Goal: Task Accomplishment & Management: Use online tool/utility

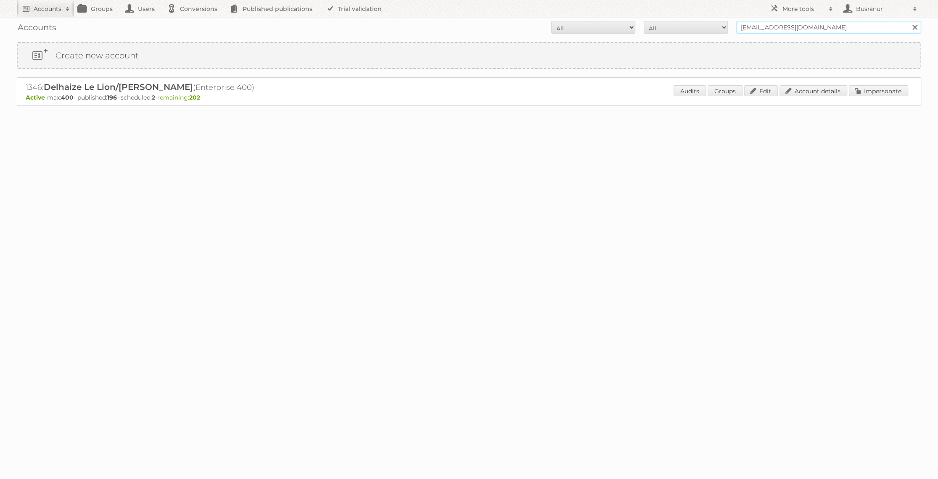
click at [779, 26] on input "lcreyelman@delhaize.be" at bounding box center [828, 27] width 185 height 13
paste input "paulsegeren@jolamode.nl"
type input "paulsegeren@jolamode.nl"
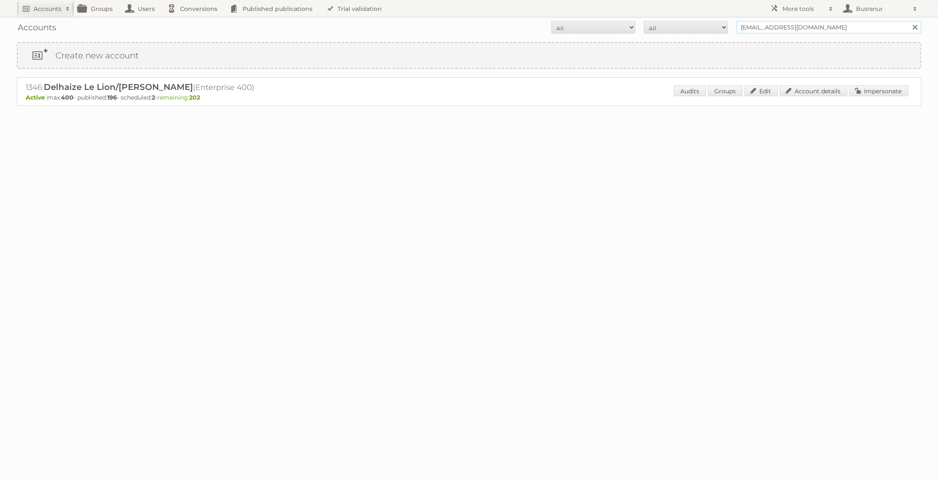
click at [908, 21] on input "Search" at bounding box center [914, 27] width 13 height 13
click at [821, 29] on input "paulsegeren@jolamode.nl" at bounding box center [828, 27] width 185 height 13
click at [777, 30] on input "paulsegeren@jolamode.nl" at bounding box center [828, 27] width 185 height 13
type input "@[DOMAIN_NAME]"
click at [908, 21] on input "Search" at bounding box center [914, 27] width 13 height 13
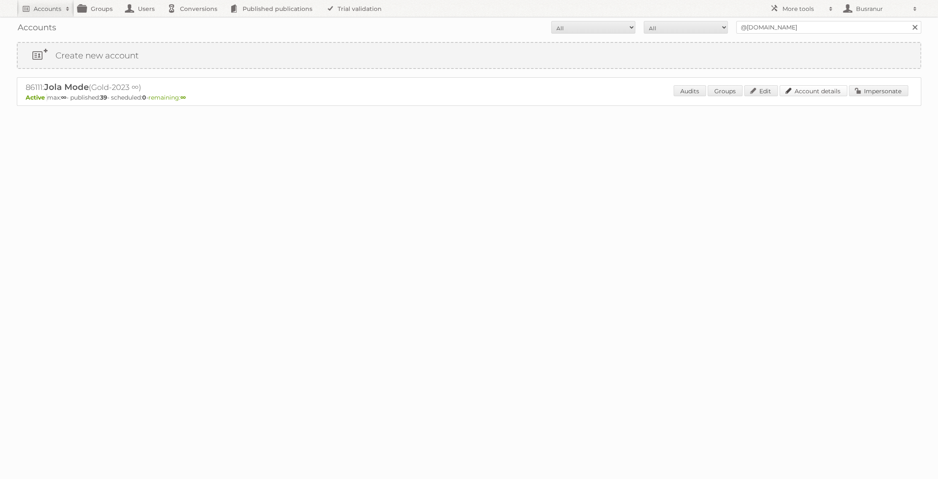
click at [809, 95] on link "Account details" at bounding box center [814, 90] width 68 height 11
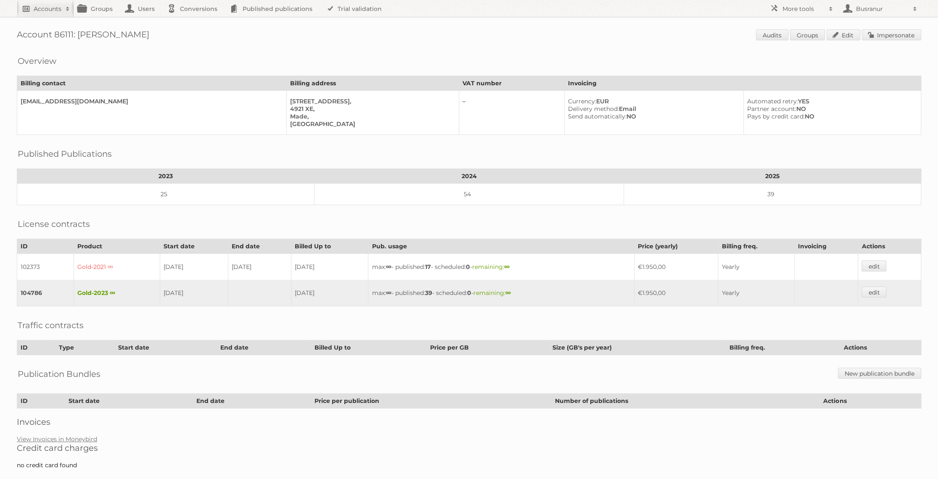
click at [54, 10] on h2 "Accounts" at bounding box center [48, 9] width 28 height 8
paste input"] "kim@avonturia.nl"
type input"] "kim@avonturia.nl"
click at [194, 21] on input "Search" at bounding box center [200, 27] width 13 height 13
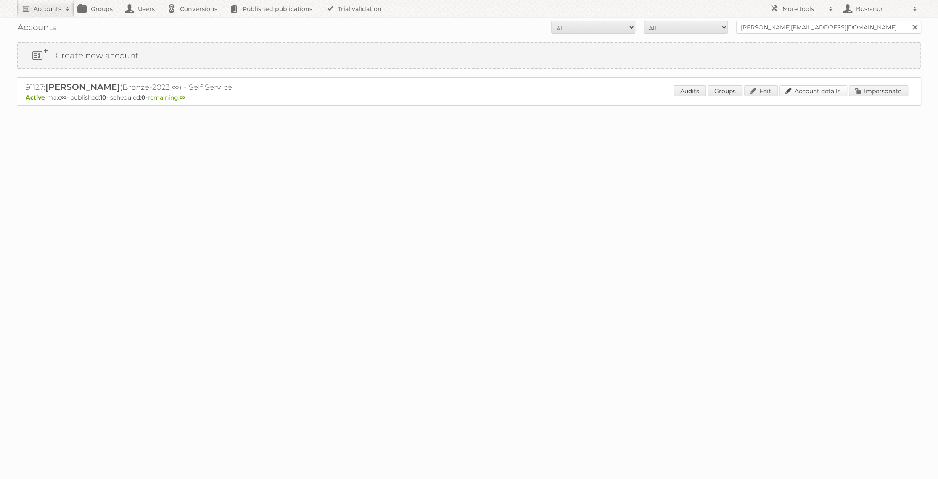
click at [812, 87] on link "Account details" at bounding box center [814, 90] width 68 height 11
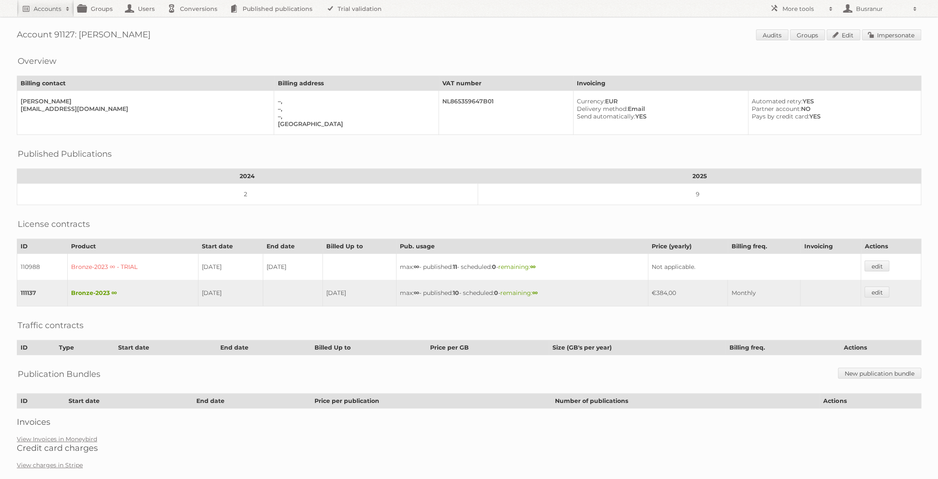
drag, startPoint x: 150, startPoint y: 34, endPoint x: 81, endPoint y: 31, distance: 69.1
click at [81, 31] on h1 "Account 91127: Kim van der Vliet Audits Groups Edit Impersonate" at bounding box center [469, 35] width 905 height 13
copy h1 "[PERSON_NAME] van der [PERSON_NAME]"
click at [884, 34] on link "Impersonate" at bounding box center [891, 34] width 59 height 11
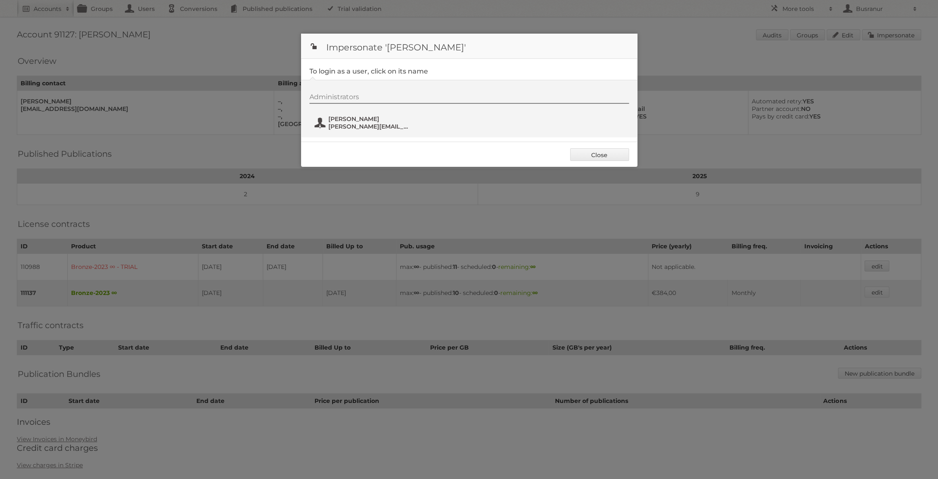
click at [347, 120] on span "[PERSON_NAME] van der [PERSON_NAME]" at bounding box center [369, 119] width 82 height 8
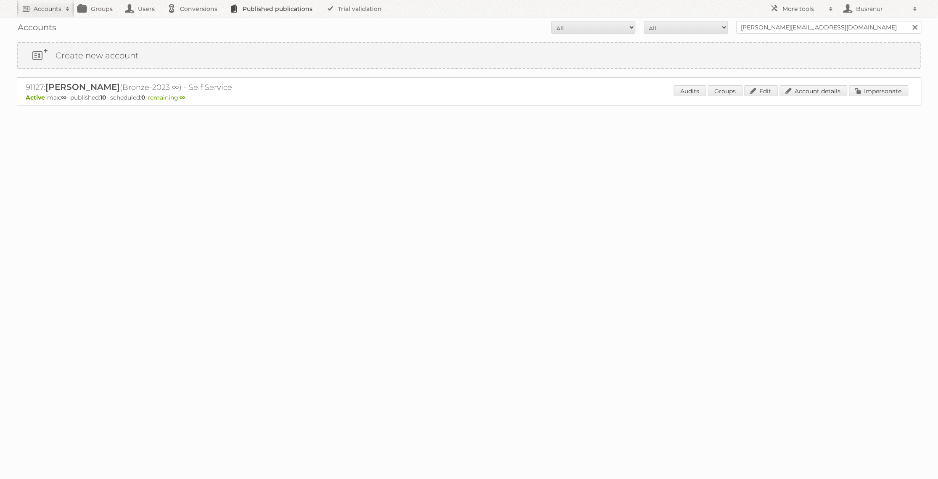
click at [298, 10] on link "Published publications" at bounding box center [273, 8] width 95 height 17
click at [208, 8] on link "Conversions" at bounding box center [194, 8] width 63 height 17
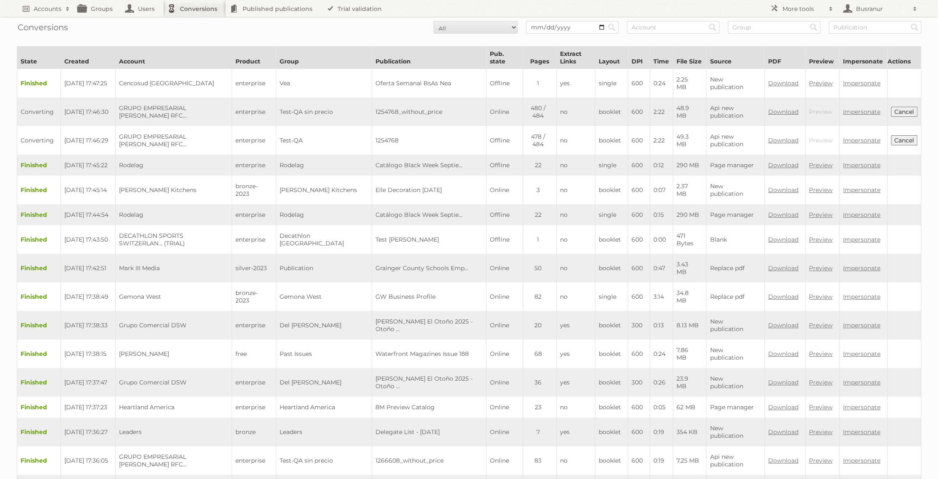
click at [205, 6] on link "Conversions" at bounding box center [194, 8] width 63 height 17
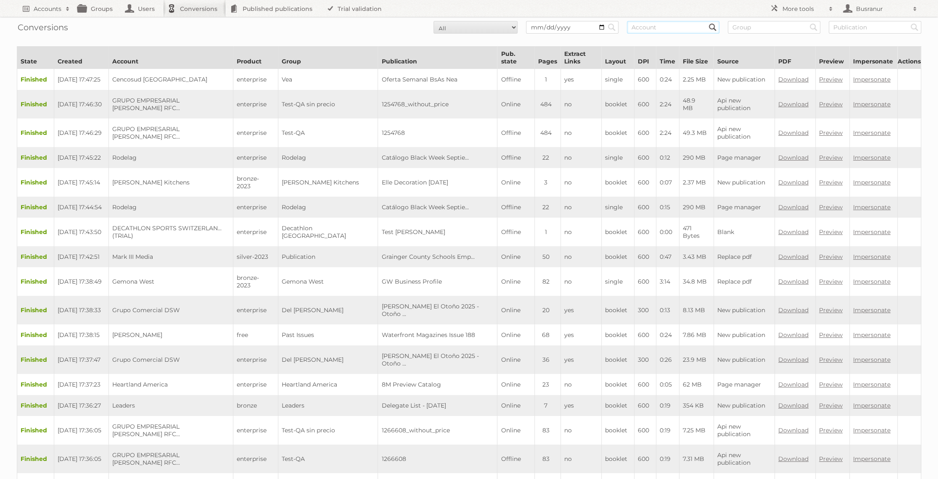
click at [646, 31] on input "text" at bounding box center [673, 27] width 93 height 13
paste input "[PERSON_NAME] van der [PERSON_NAME]"
type input "[PERSON_NAME] van der [PERSON_NAME]"
click at [606, 21] on input "Search" at bounding box center [612, 27] width 13 height 13
